Goal: Use online tool/utility: Use online tool/utility

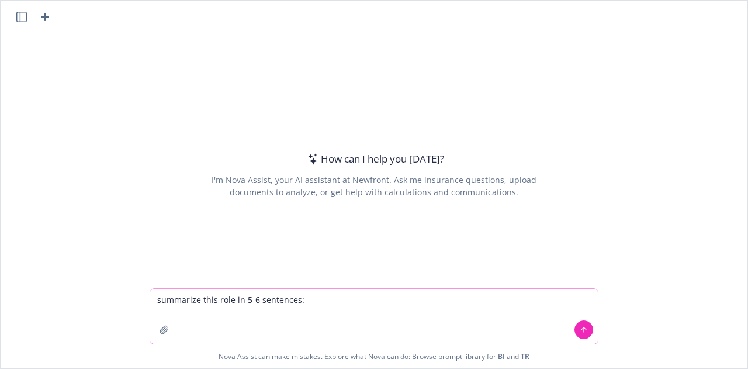
paste textarea "SUMMARY: This position is responsible for managing the service process for assi…"
type textarea "summarize this role in 5-6 sentences: SUMMARY: This position is responsible for…"
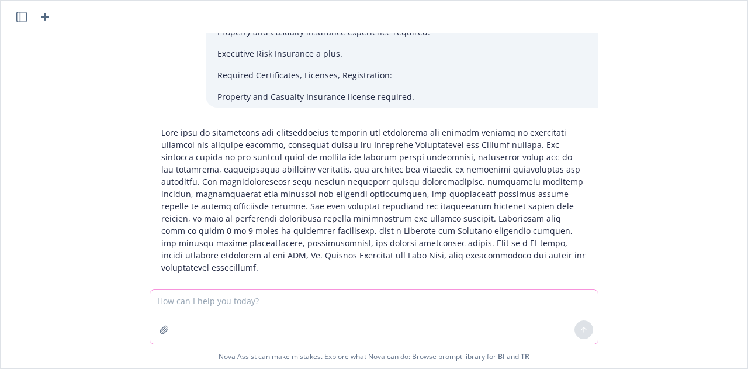
scroll to position [993, 0]
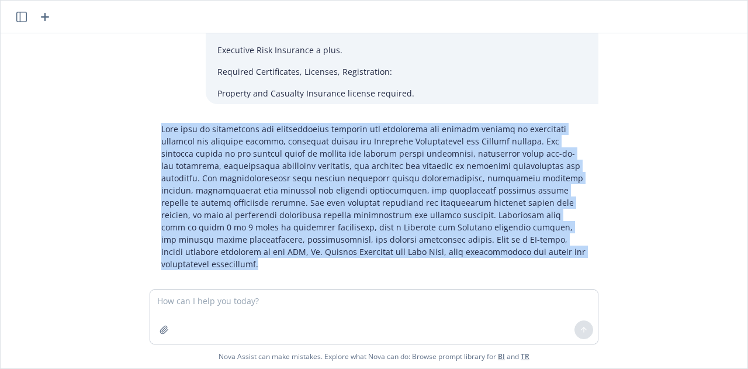
drag, startPoint x: 463, startPoint y: 262, endPoint x: 106, endPoint y: 131, distance: 380.4
click at [106, 131] on div "summarize this role in 5-6 sentences: SUMMARY: This position is responsible for…" at bounding box center [374, 161] width 747 height 256
copy p "This role is responsible for independently managing the onboarding and ongoing …"
